Goal: Task Accomplishment & Management: Manage account settings

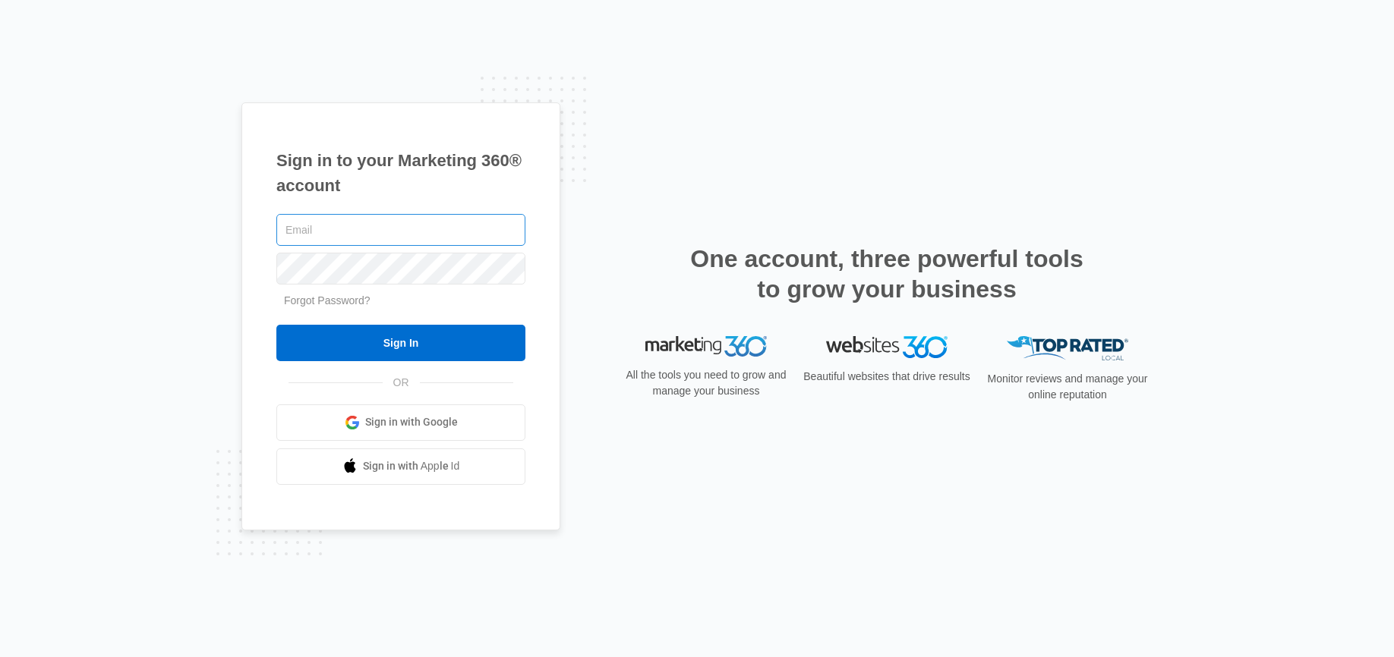
click at [367, 225] on input "text" at bounding box center [400, 230] width 249 height 32
type input "Jmunn@acehydroseeding.com"
click at [276, 325] on input "Sign In" at bounding box center [400, 343] width 249 height 36
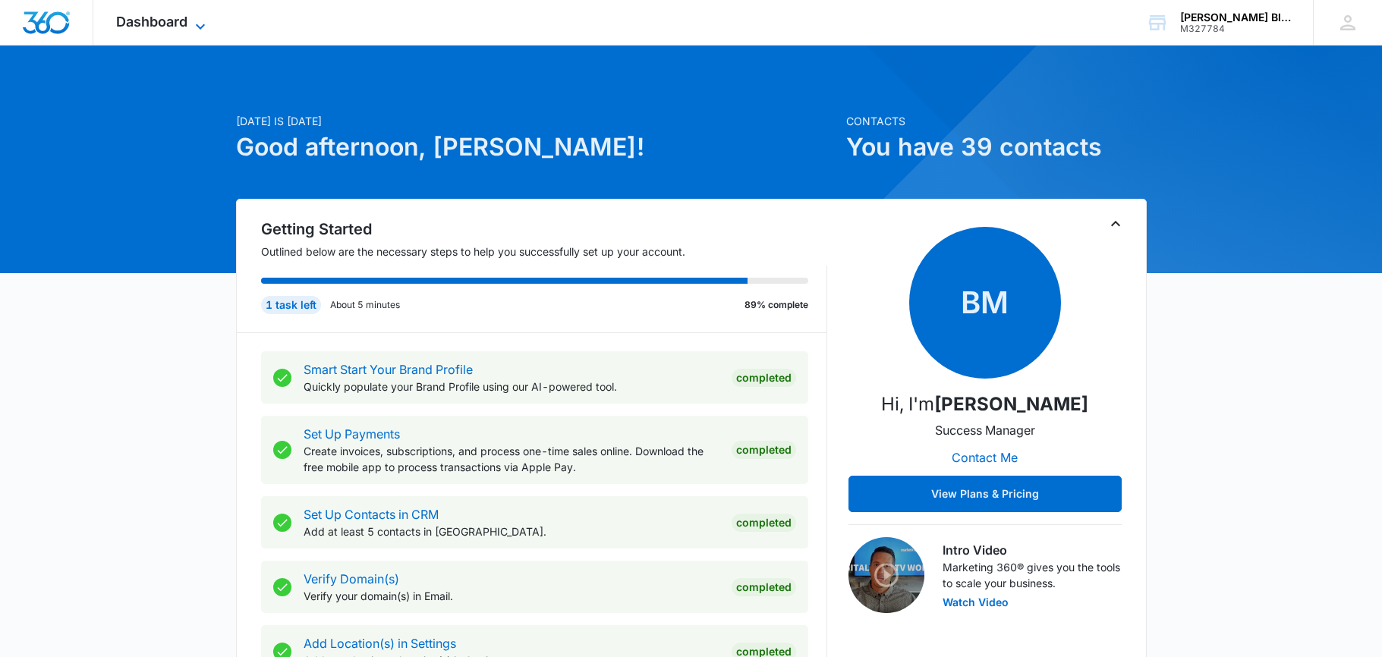
click at [140, 21] on span "Dashboard" at bounding box center [151, 22] width 71 height 16
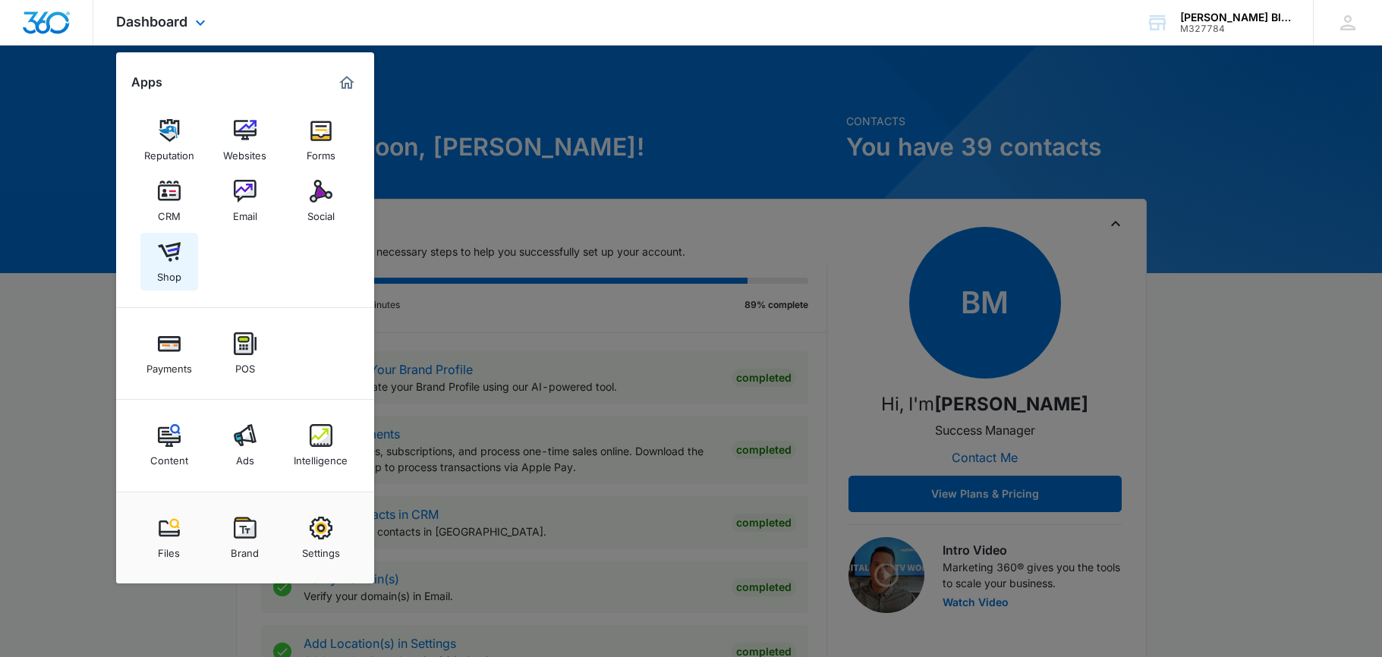
click at [171, 254] on img at bounding box center [169, 252] width 23 height 23
